Goal: Task Accomplishment & Management: Manage account settings

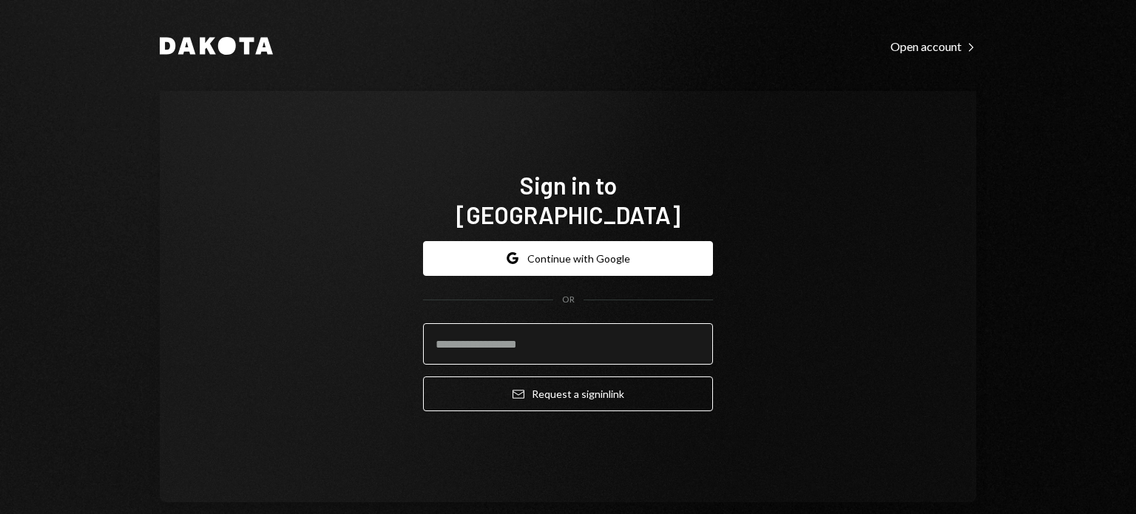
click at [532, 329] on input "email" at bounding box center [568, 343] width 290 height 41
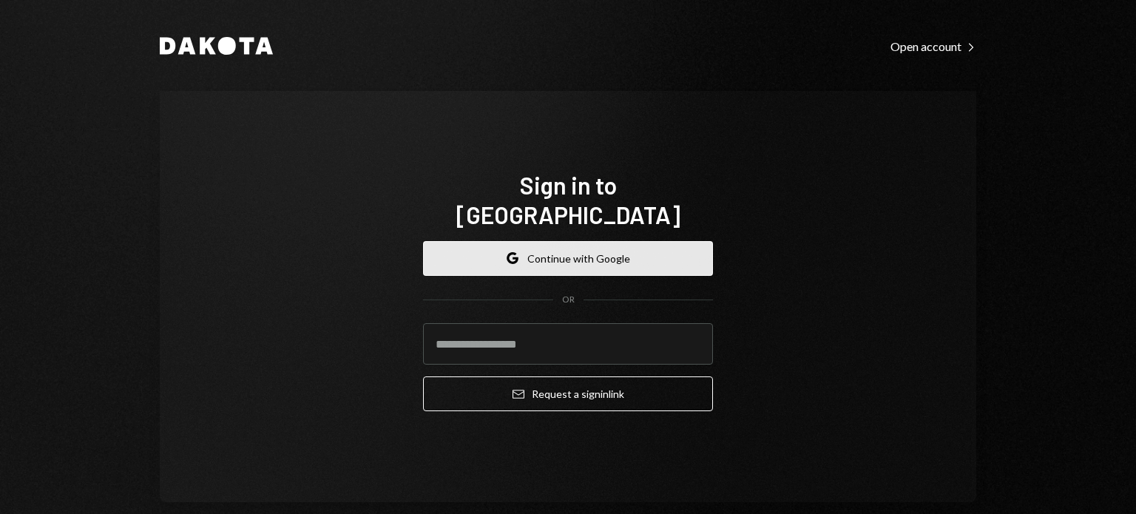
click at [581, 249] on button "Google Continue with Google" at bounding box center [568, 258] width 290 height 35
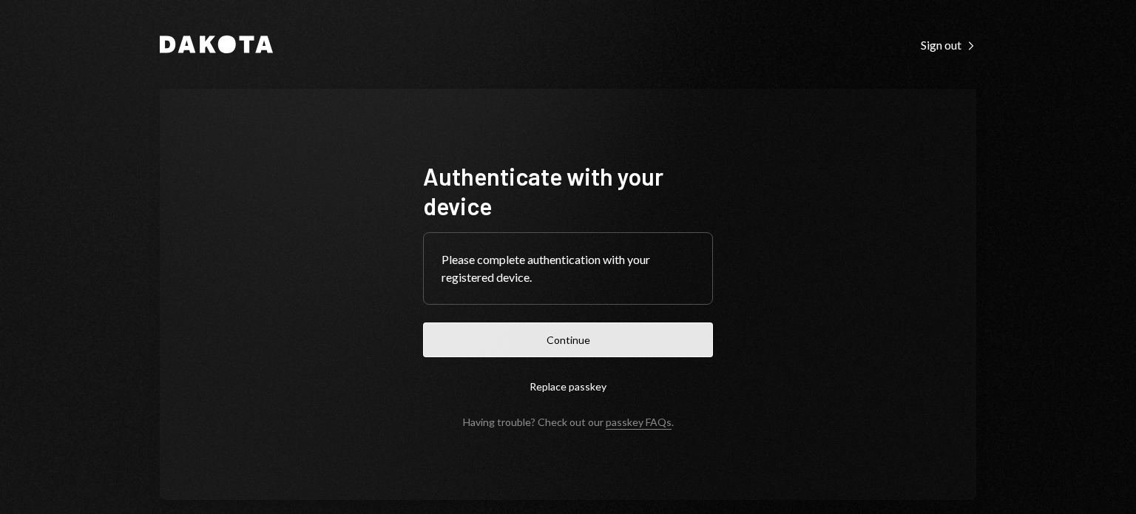
click at [534, 347] on button "Continue" at bounding box center [568, 339] width 290 height 35
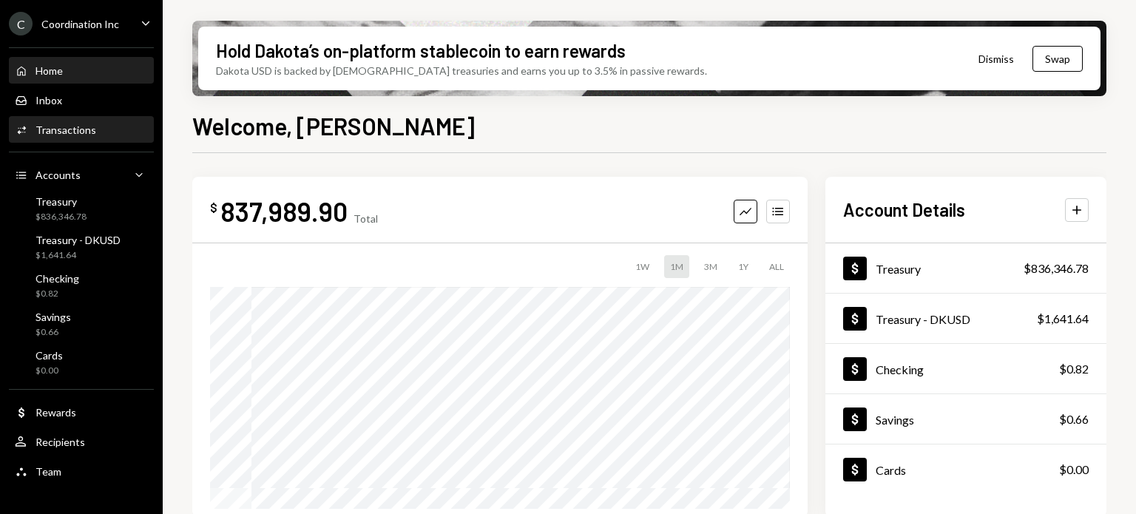
click at [67, 129] on div "Transactions" at bounding box center [65, 129] width 61 height 13
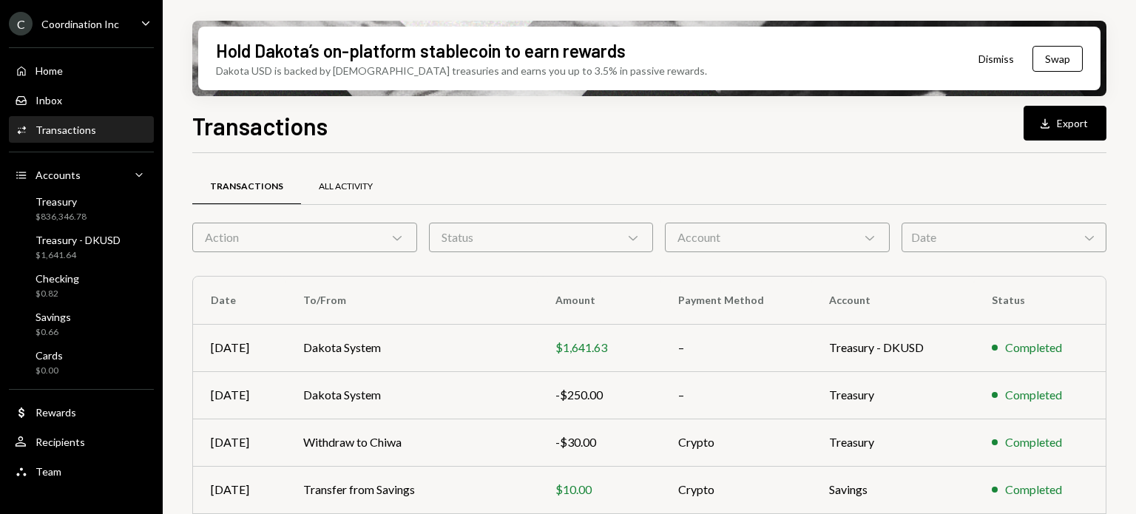
click at [364, 185] on div "All Activity" at bounding box center [346, 186] width 54 height 13
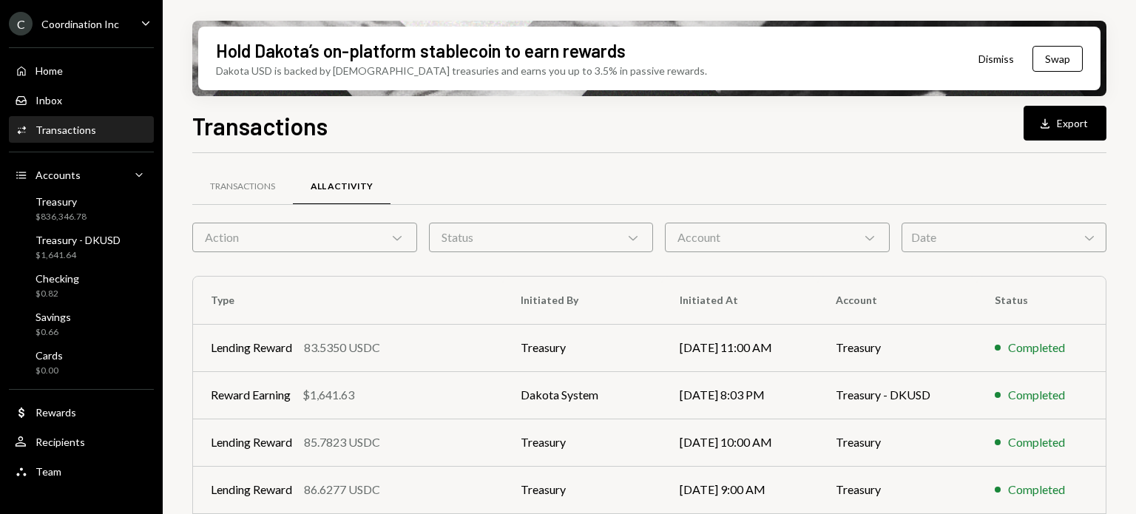
click at [388, 239] on div "Action Chevron Down" at bounding box center [304, 238] width 225 height 30
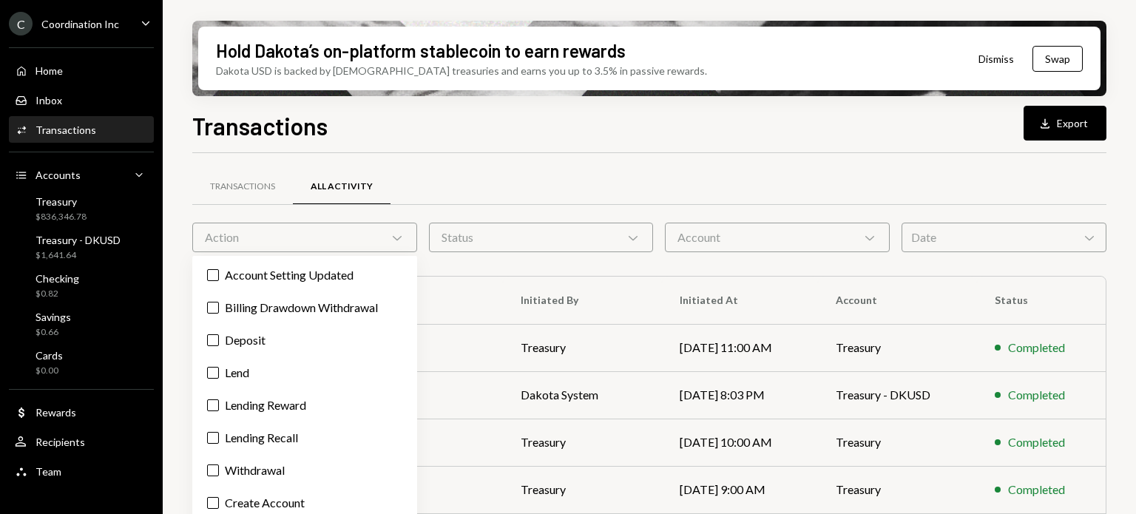
click at [388, 238] on div "Action Chevron Down" at bounding box center [304, 238] width 225 height 30
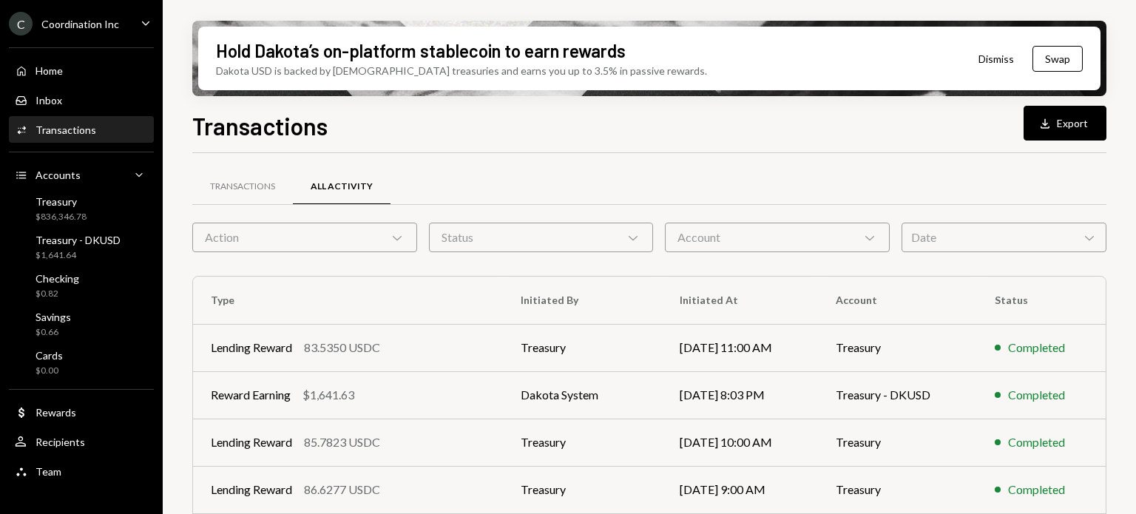
click at [503, 238] on div "Status Chevron Down" at bounding box center [541, 238] width 225 height 30
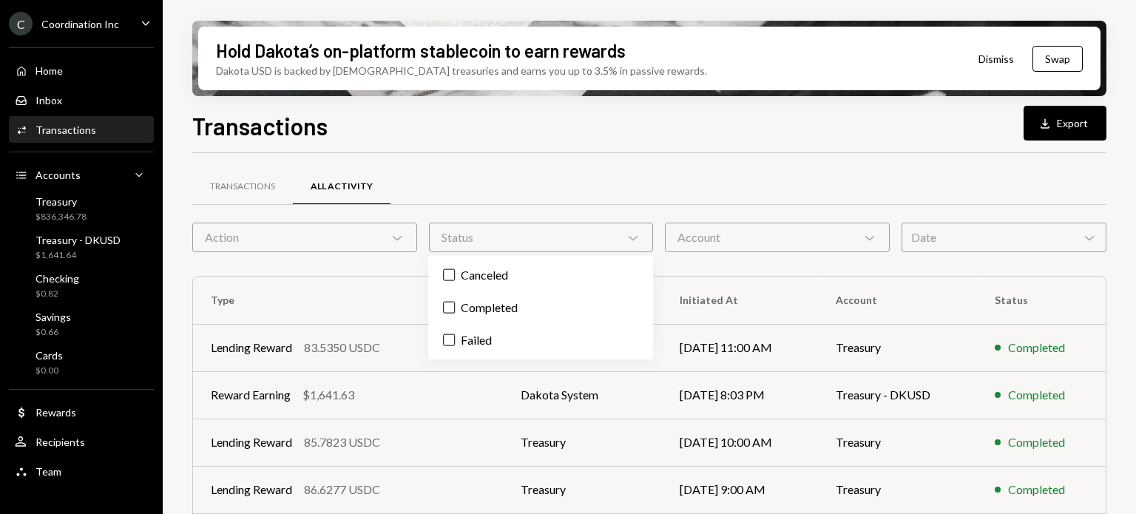
click at [503, 238] on div "Status Chevron Down" at bounding box center [541, 238] width 225 height 30
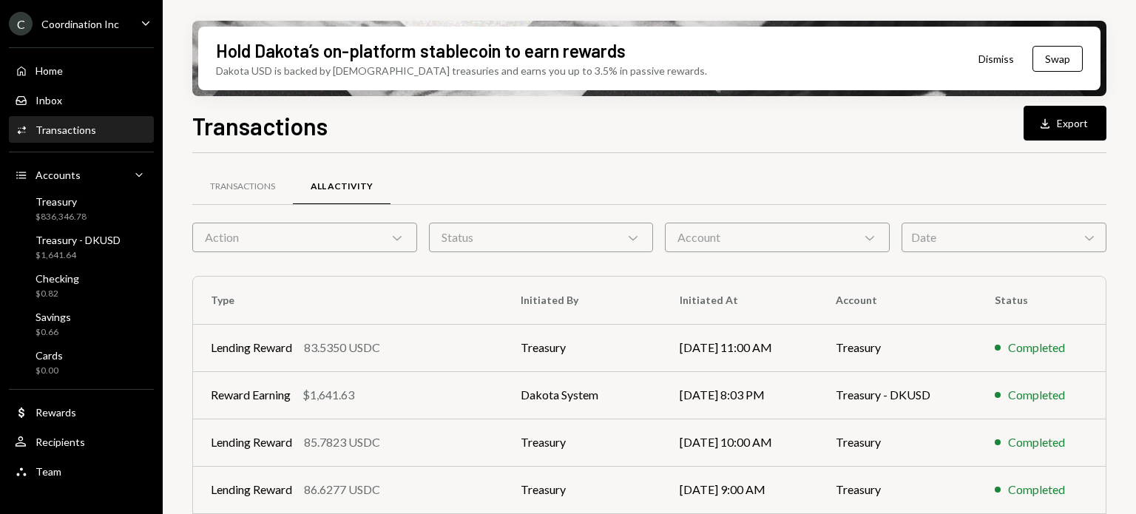
click at [743, 241] on div "Account Chevron Down" at bounding box center [777, 238] width 225 height 30
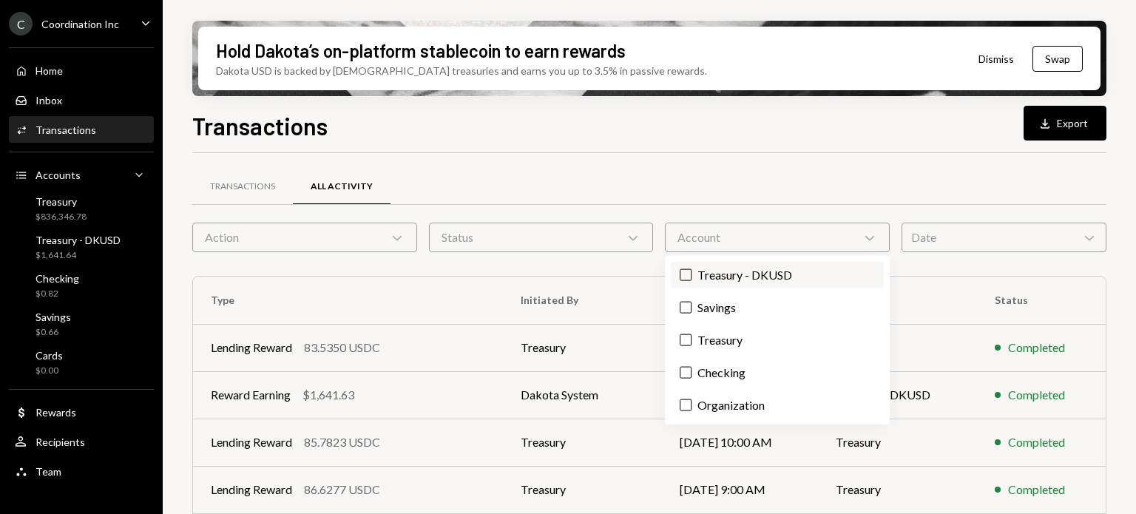
click at [710, 267] on label "Treasury - DKUSD" at bounding box center [777, 275] width 212 height 27
click at [691, 269] on button "Treasury - DKUSD" at bounding box center [685, 275] width 12 height 12
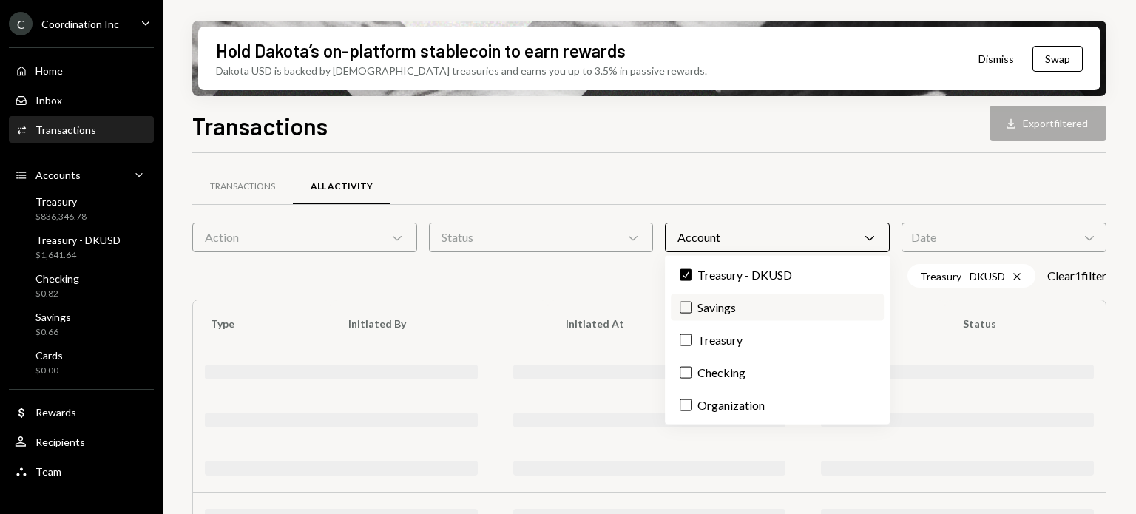
click at [703, 308] on label "Savings" at bounding box center [777, 307] width 212 height 27
click at [691, 308] on button "Savings" at bounding box center [685, 308] width 12 height 12
click at [696, 350] on label "Treasury" at bounding box center [777, 340] width 212 height 27
click at [691, 346] on button "Treasury" at bounding box center [685, 340] width 12 height 12
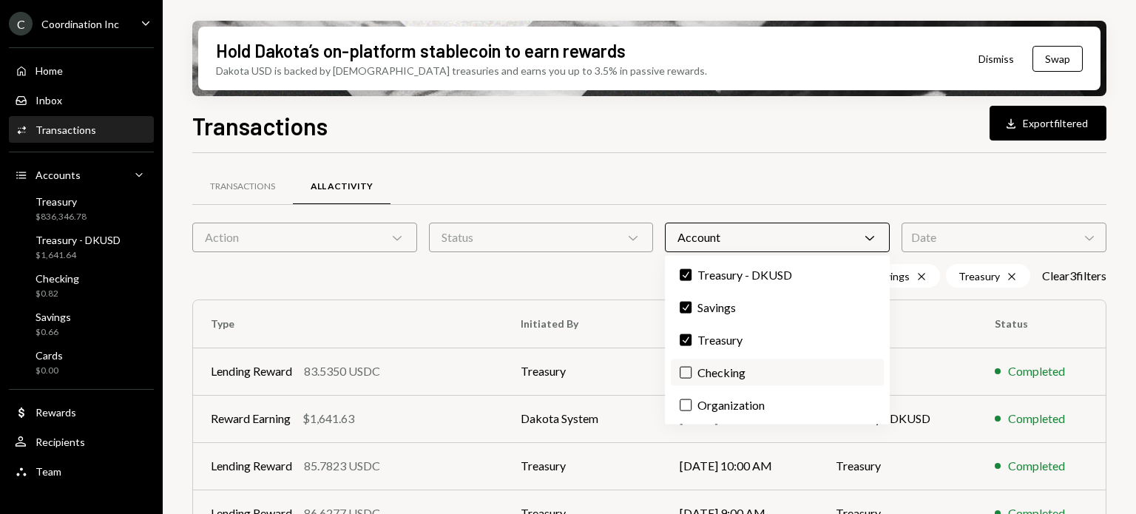
click at [686, 375] on button "Checking" at bounding box center [685, 373] width 12 height 12
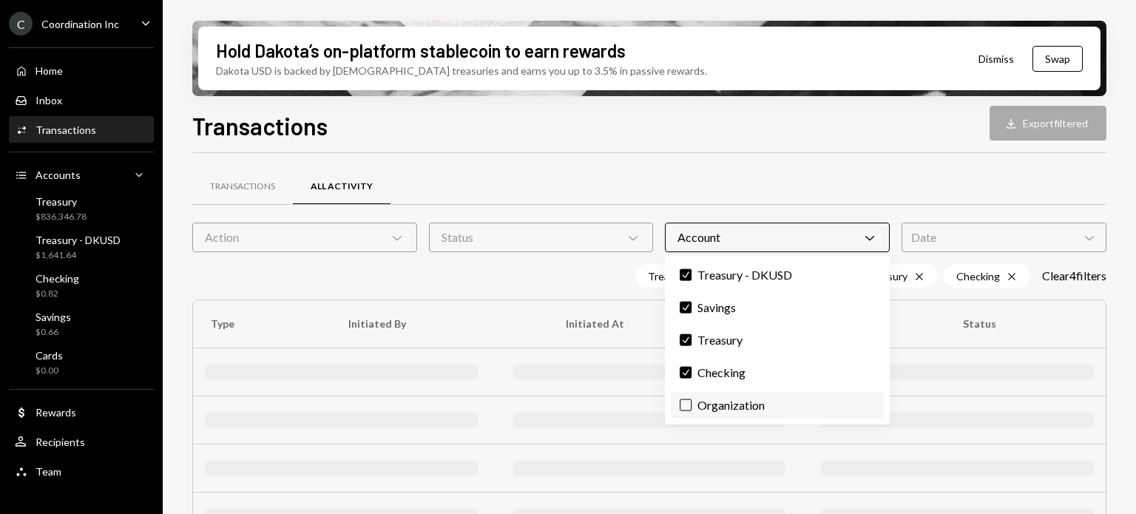
click at [689, 416] on label "Organization" at bounding box center [777, 405] width 212 height 27
click at [689, 411] on button "Organization" at bounding box center [685, 405] width 12 height 12
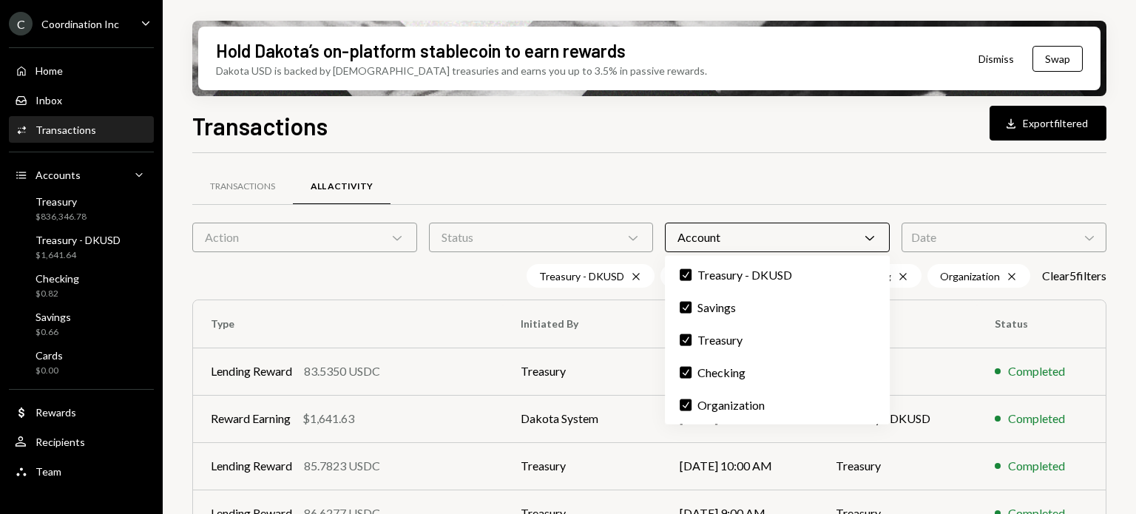
click at [763, 180] on div "Transactions All Activity" at bounding box center [649, 187] width 914 height 38
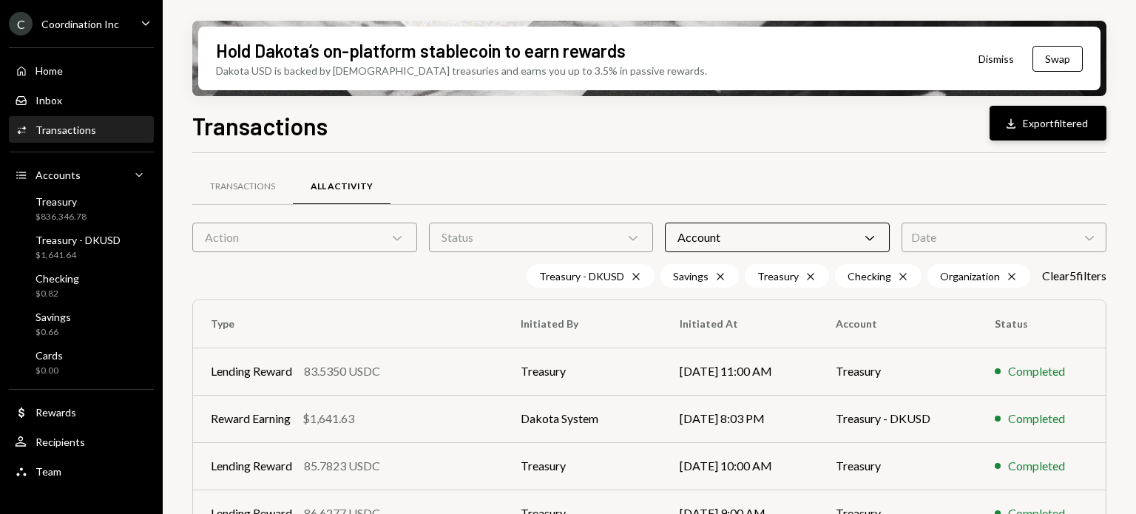
click at [1045, 123] on button "Download Export filtered" at bounding box center [1047, 123] width 117 height 35
click at [73, 123] on div "Activities Transactions" at bounding box center [55, 129] width 81 height 13
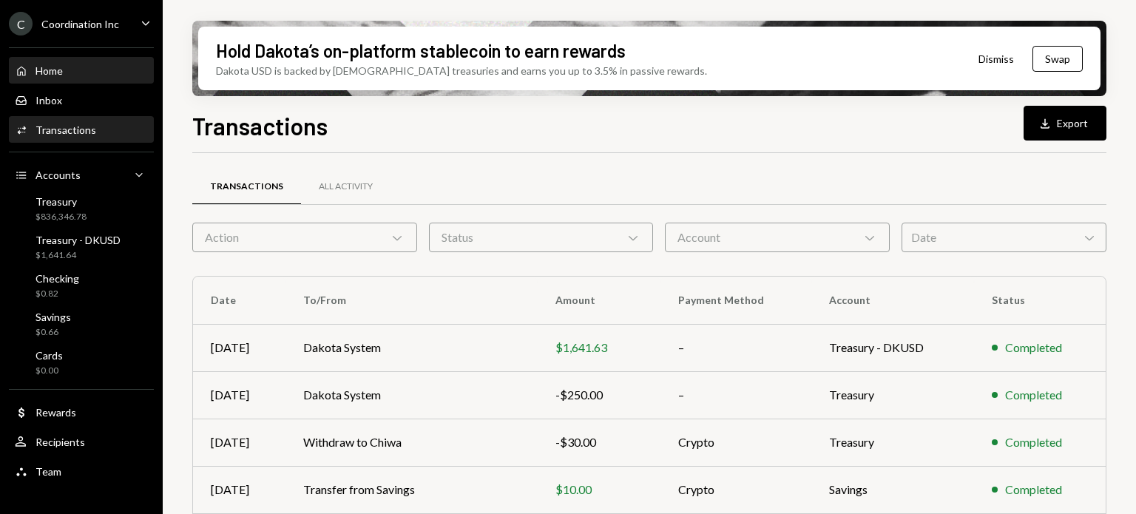
click at [68, 69] on div "Home Home" at bounding box center [81, 70] width 133 height 13
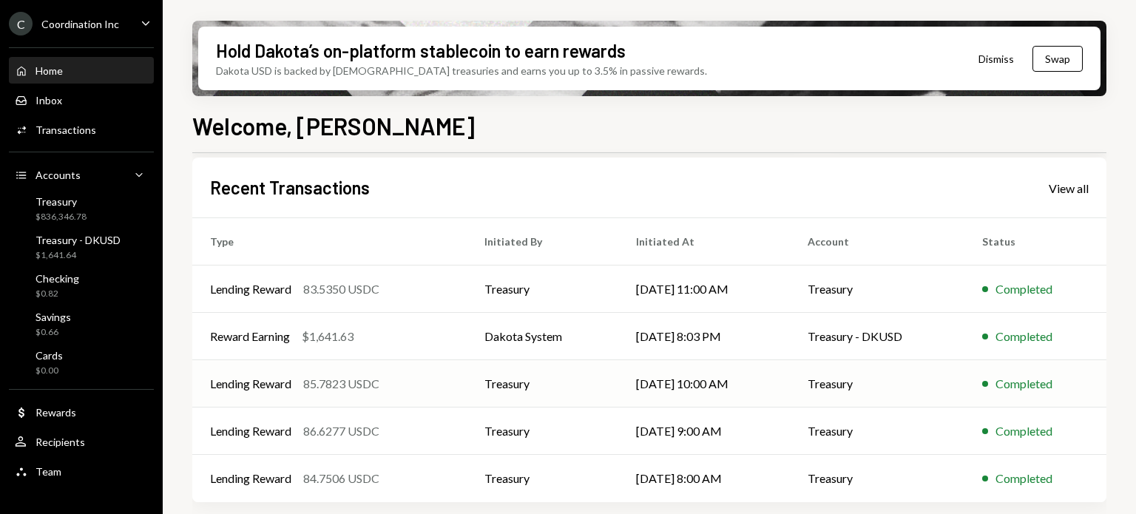
scroll to position [81, 0]
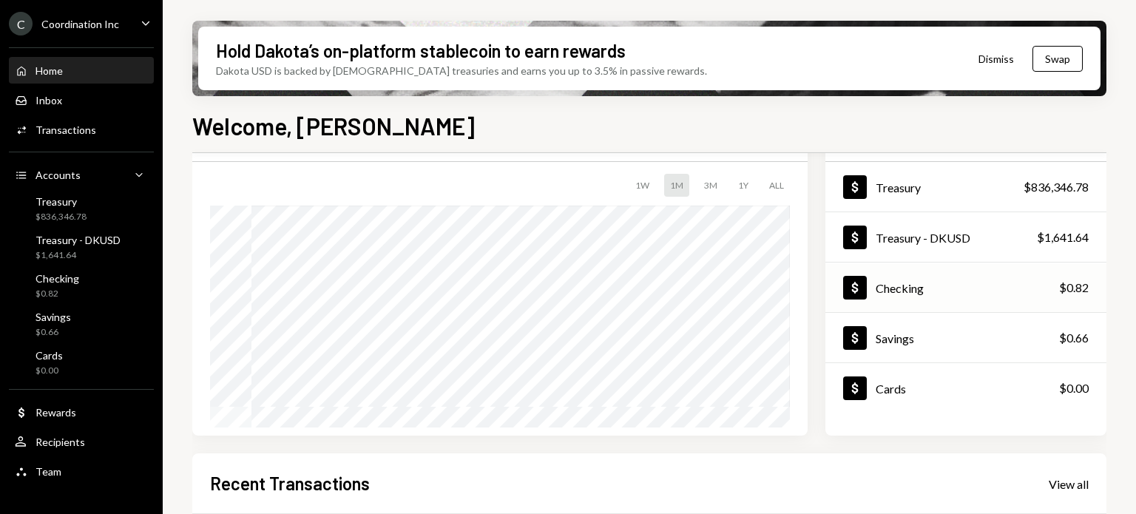
click at [954, 188] on div "Dollar Treasury $836,346.78" at bounding box center [965, 187] width 281 height 48
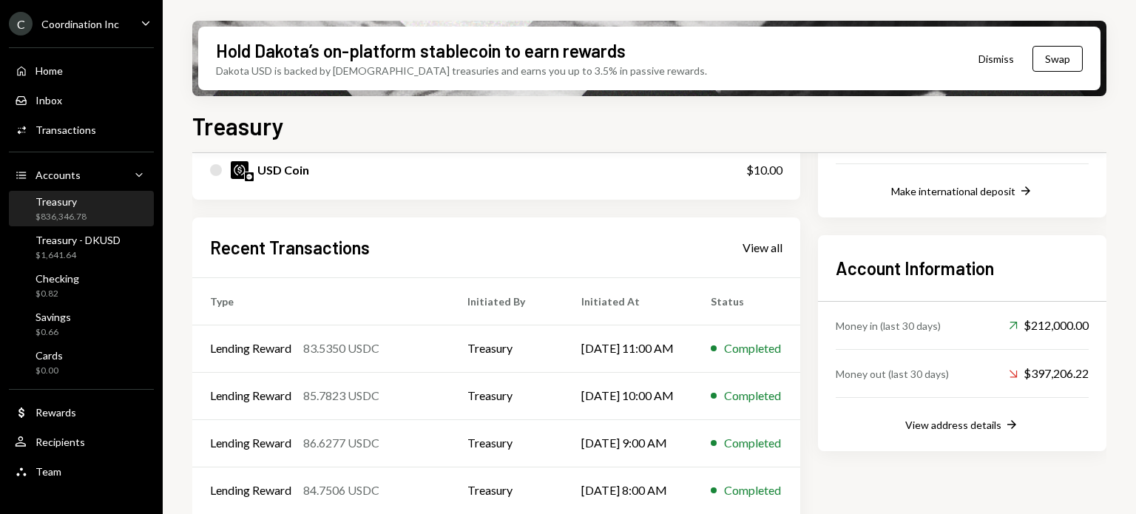
scroll to position [399, 0]
